Goal: Check status: Check status

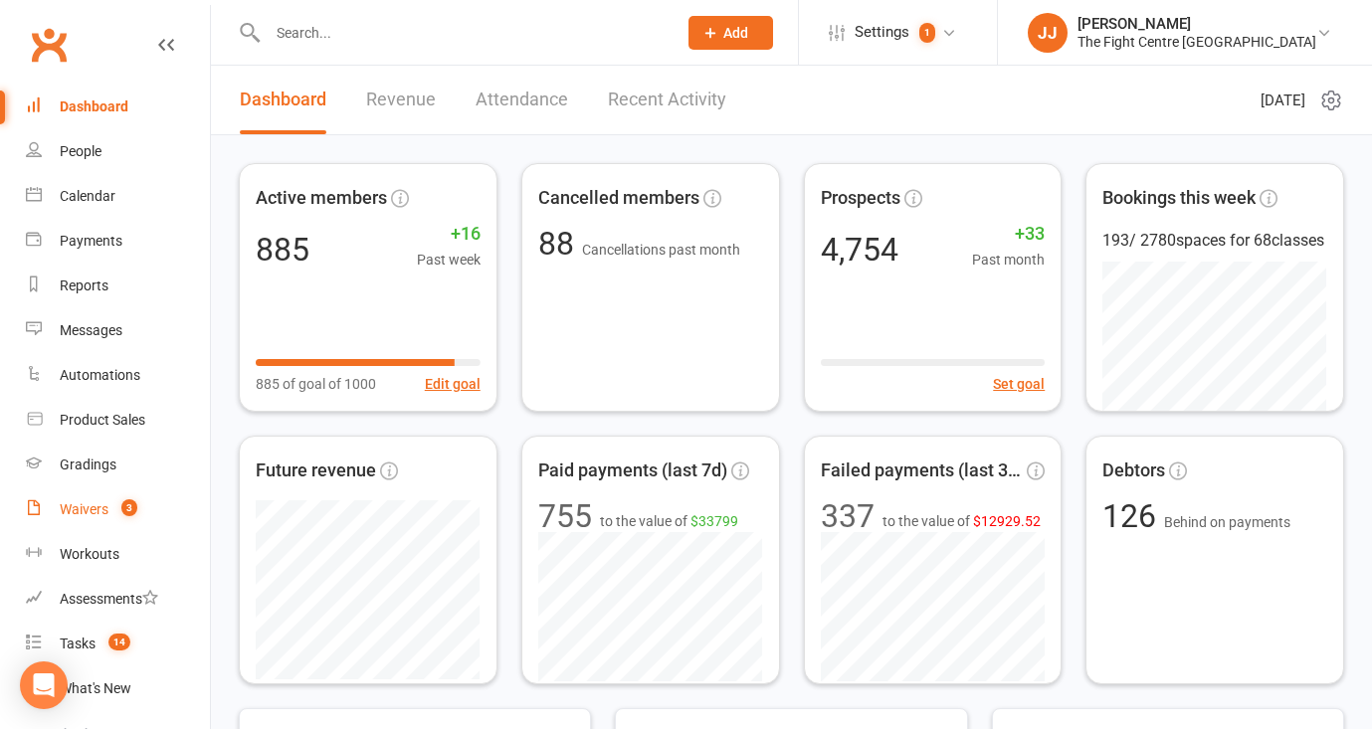
click at [114, 502] on count-badge "3" at bounding box center [124, 510] width 26 height 16
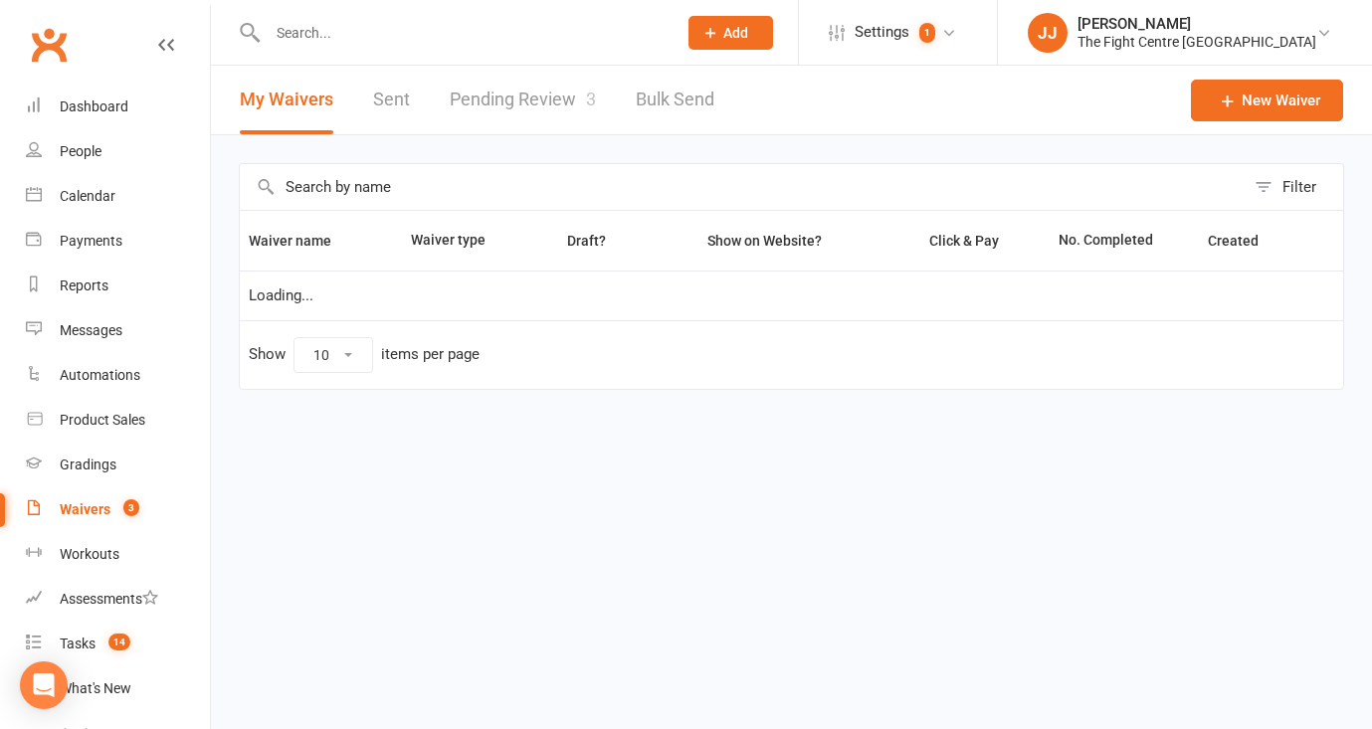
select select "50"
click at [573, 98] on link "Pending Review 3" at bounding box center [523, 100] width 146 height 69
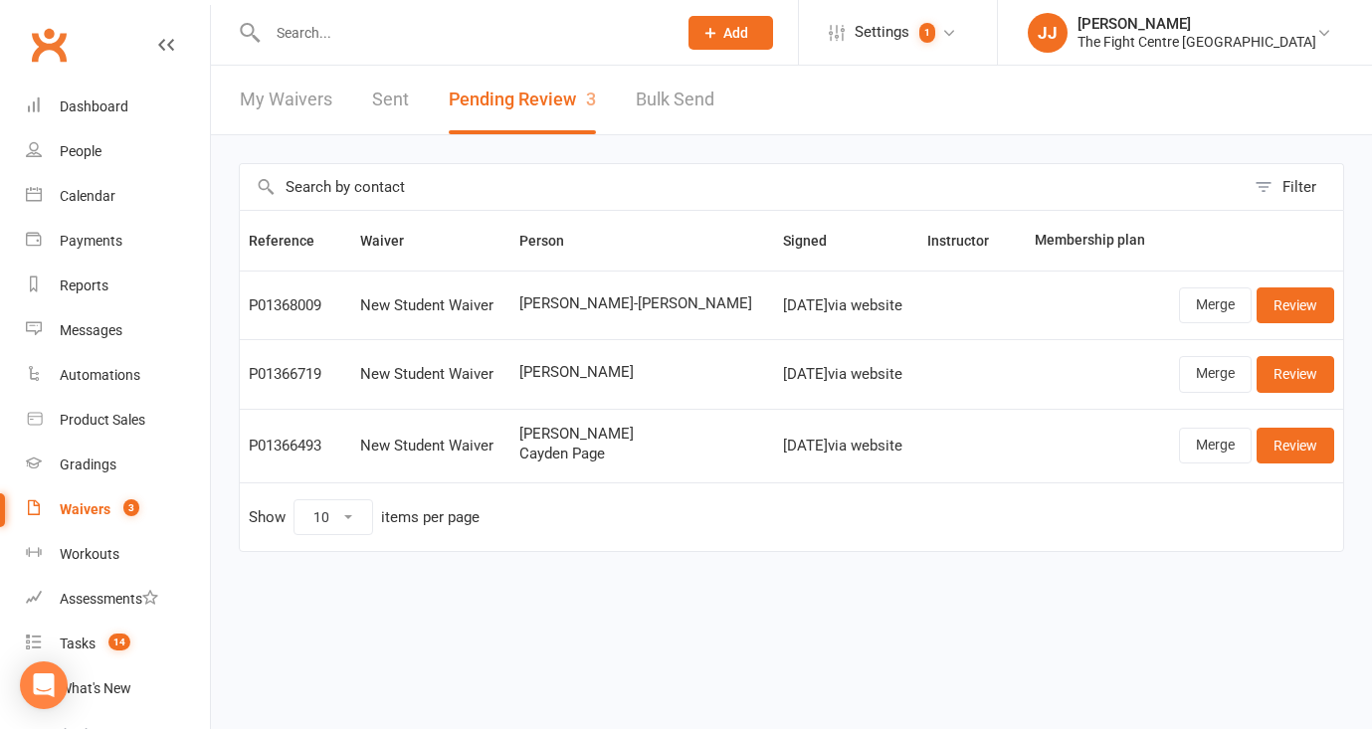
click at [57, 45] on link "Clubworx" at bounding box center [49, 45] width 50 height 50
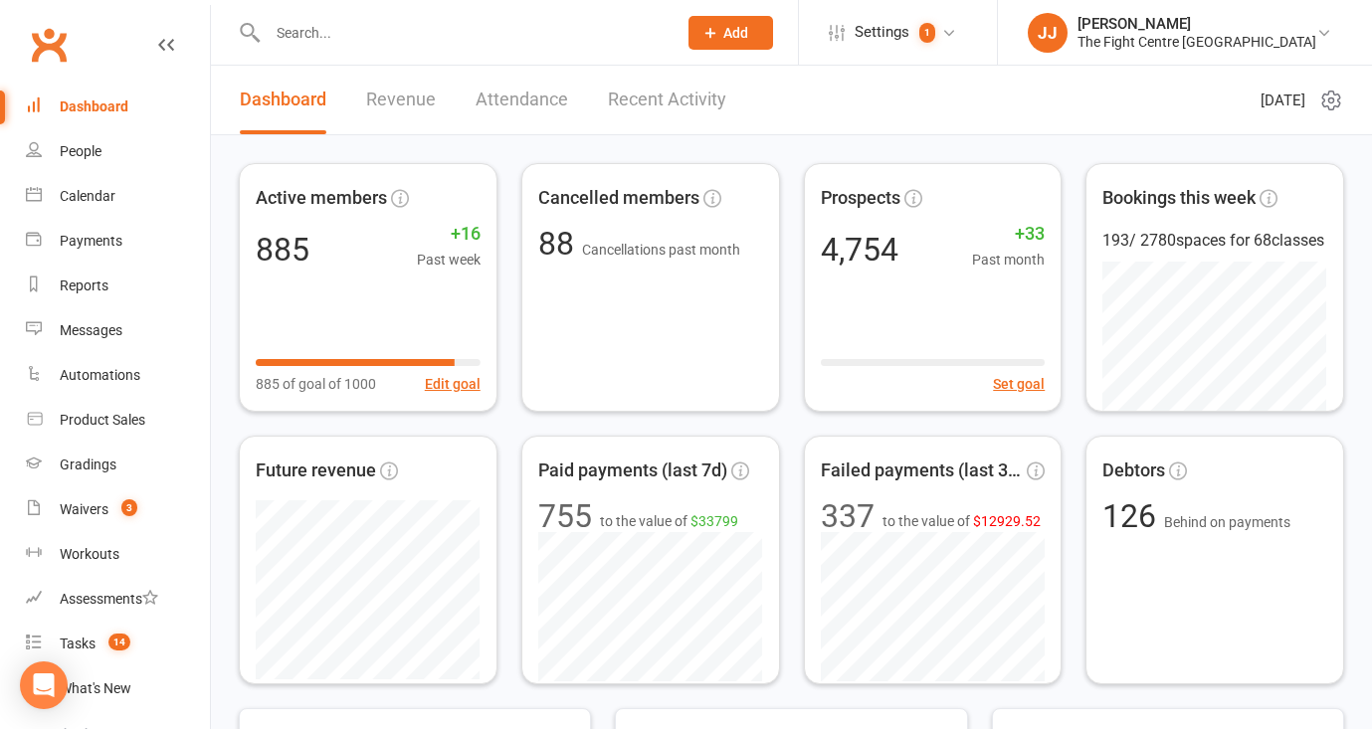
click at [582, 34] on input "text" at bounding box center [462, 33] width 401 height 28
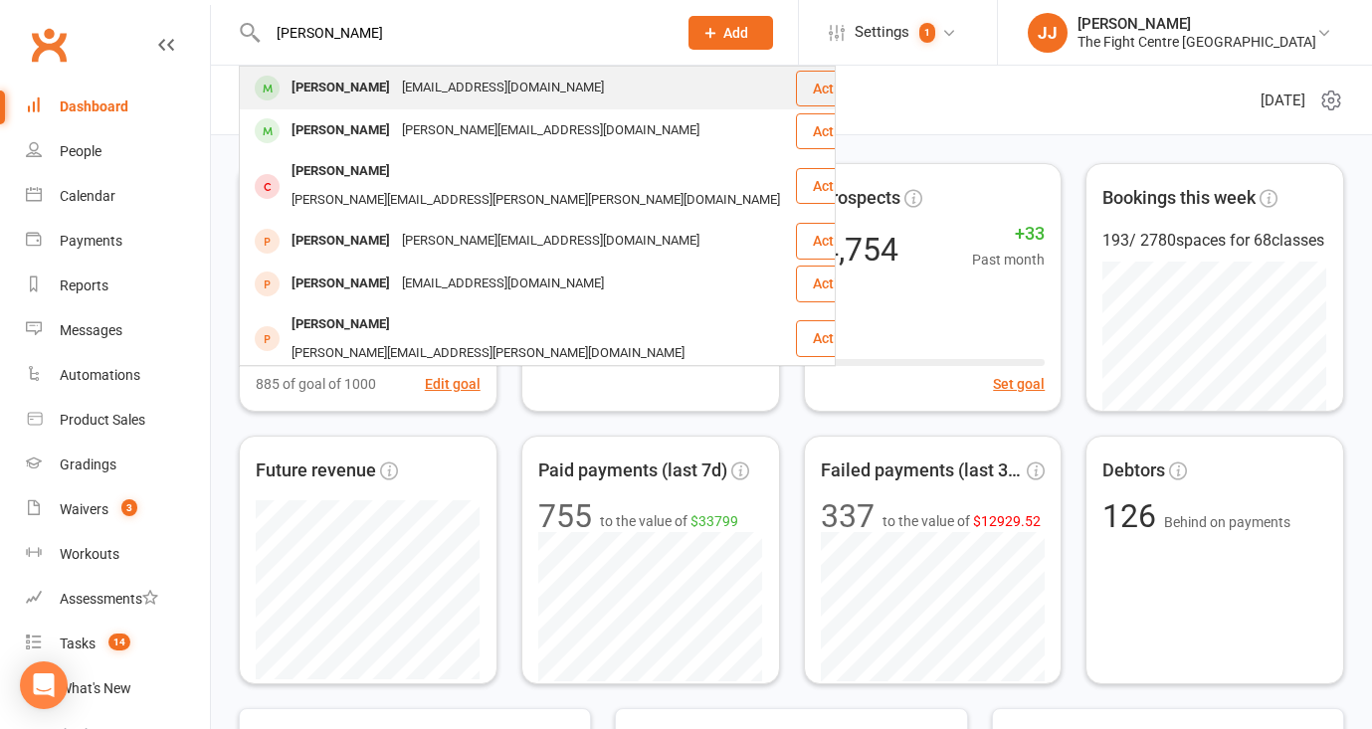
type input "collin moore"
click at [414, 86] on div "colin_moore01@hotmail.com" at bounding box center [503, 88] width 214 height 29
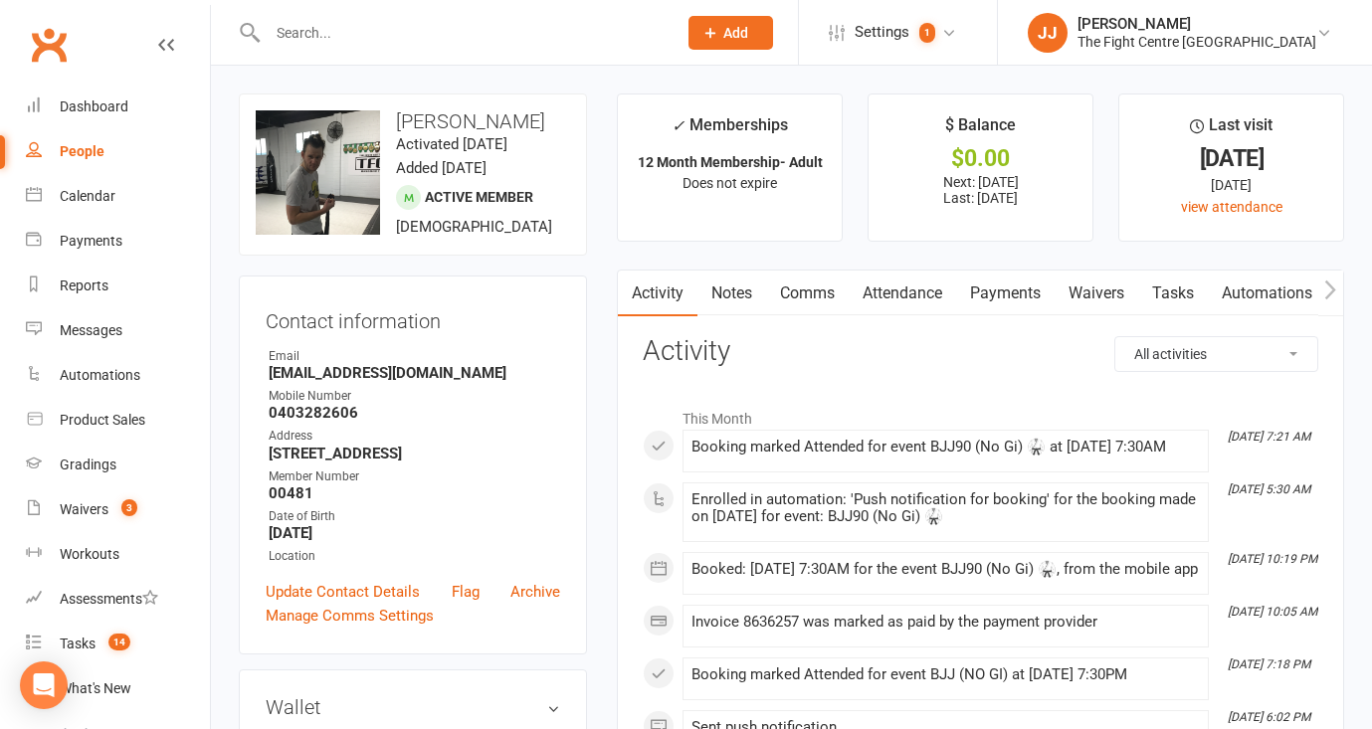
click at [872, 287] on link "Attendance" at bounding box center [902, 294] width 107 height 46
